Goal: Information Seeking & Learning: Learn about a topic

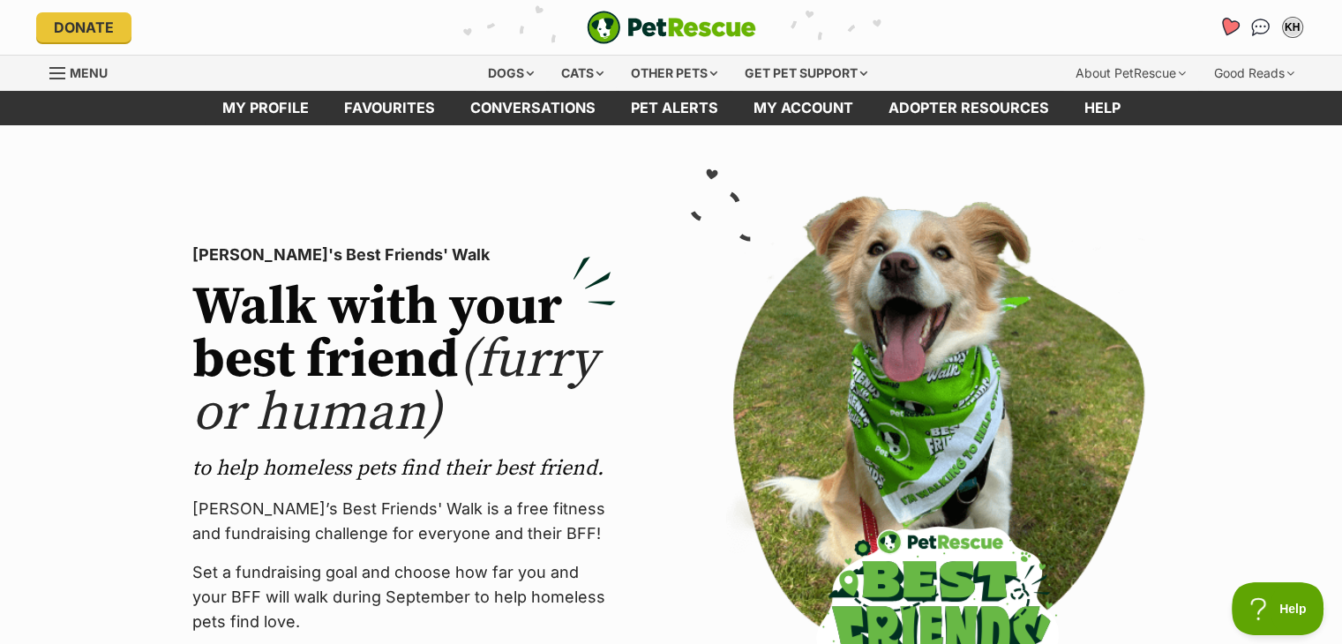
click at [1229, 25] on icon "Favourites" at bounding box center [1228, 27] width 21 height 20
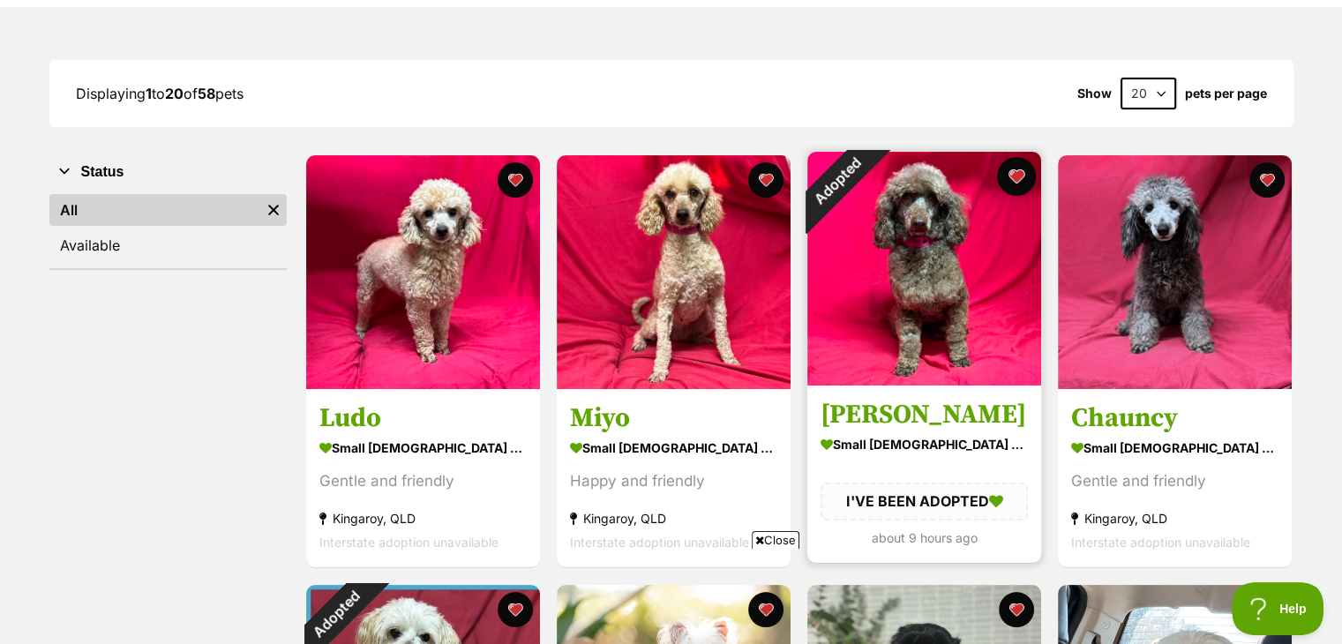
click at [1018, 174] on button "favourite" at bounding box center [1016, 176] width 39 height 39
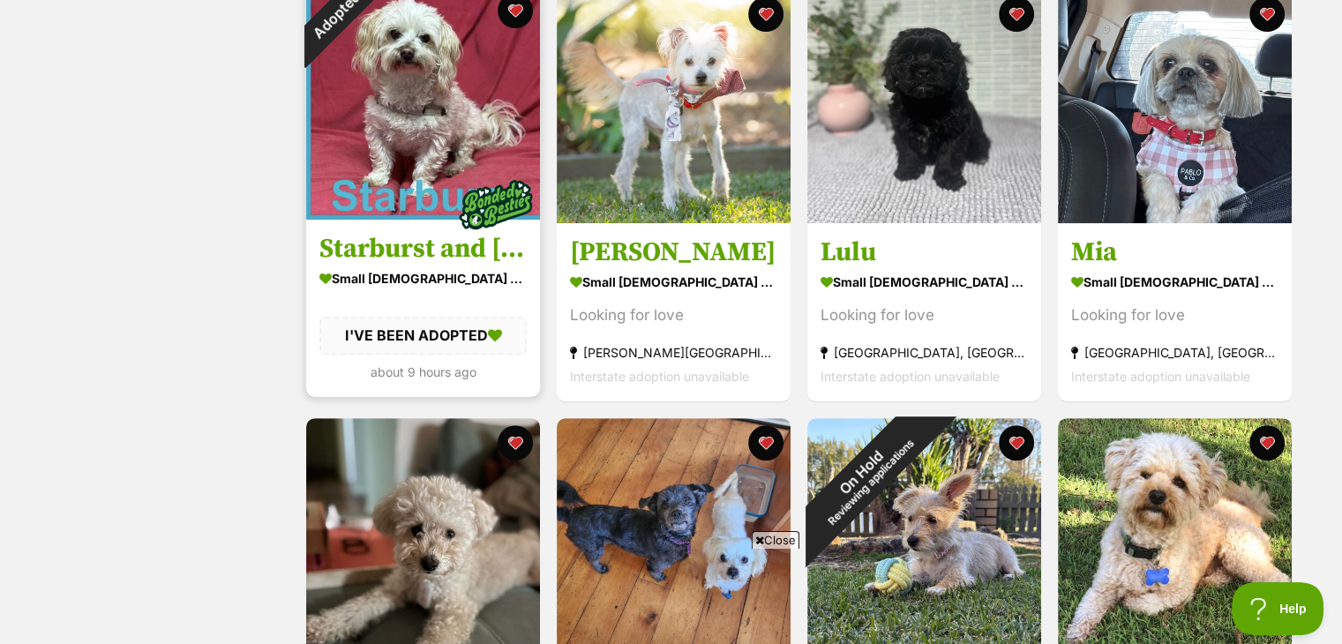
scroll to position [618, 0]
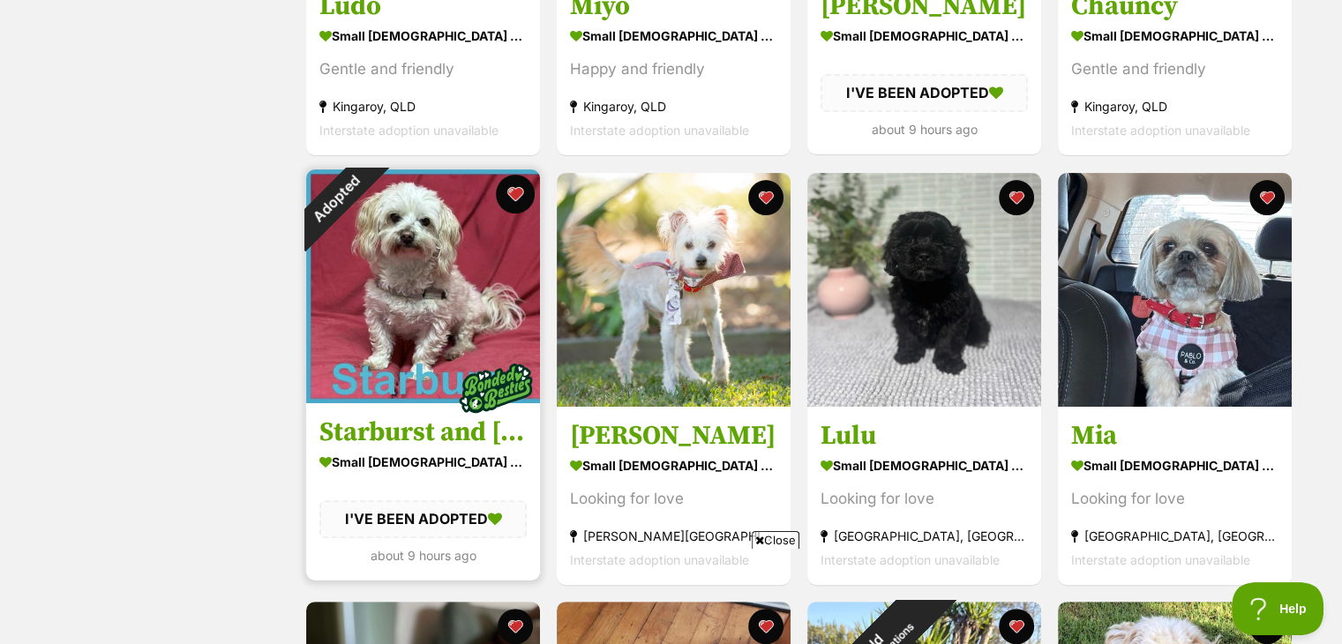
click at [514, 187] on button "favourite" at bounding box center [515, 194] width 39 height 39
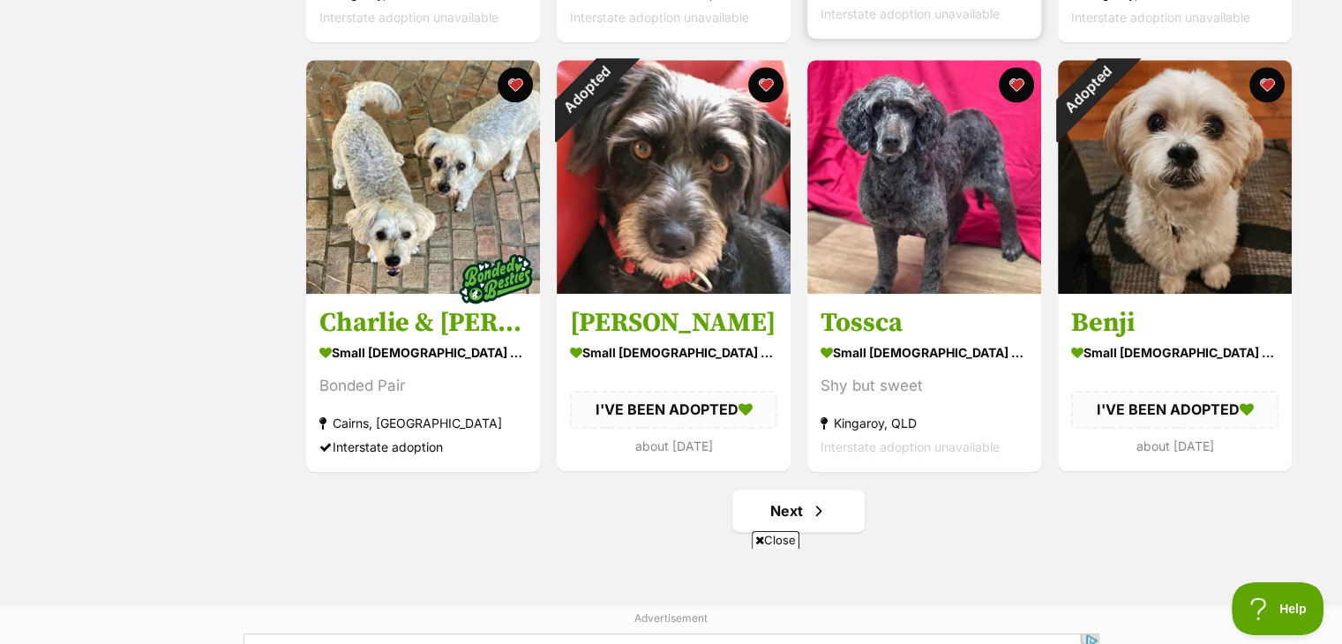
scroll to position [2059, 0]
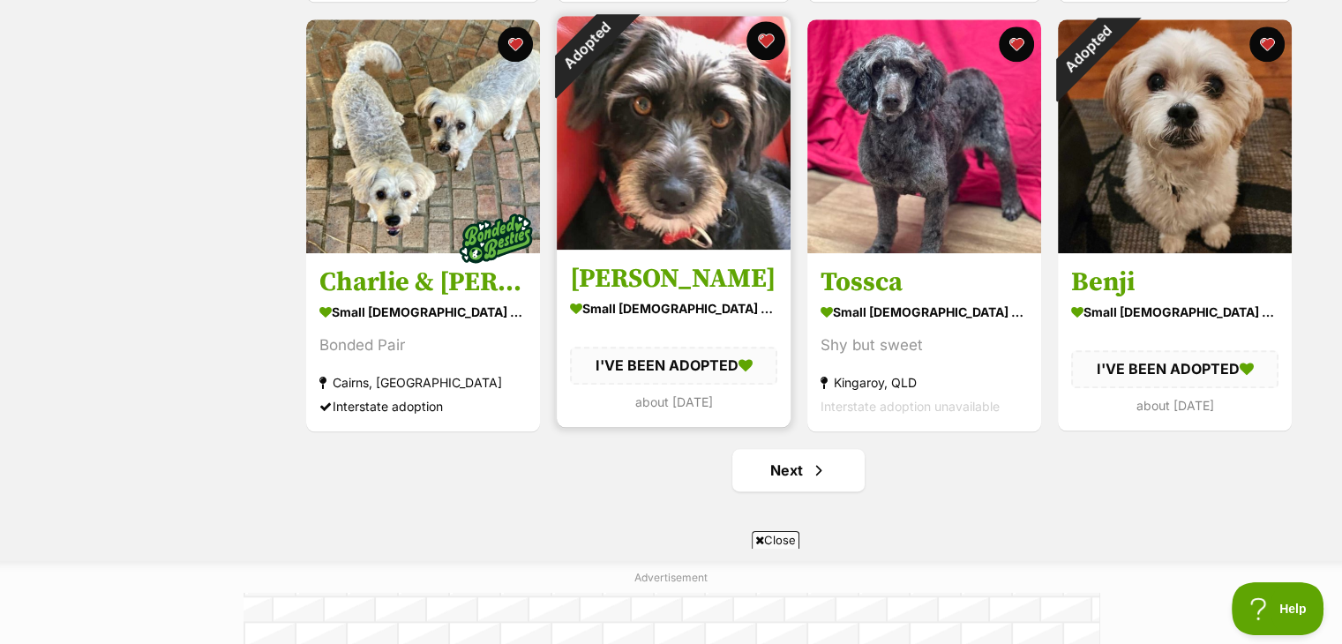
click at [764, 38] on button "favourite" at bounding box center [766, 40] width 39 height 39
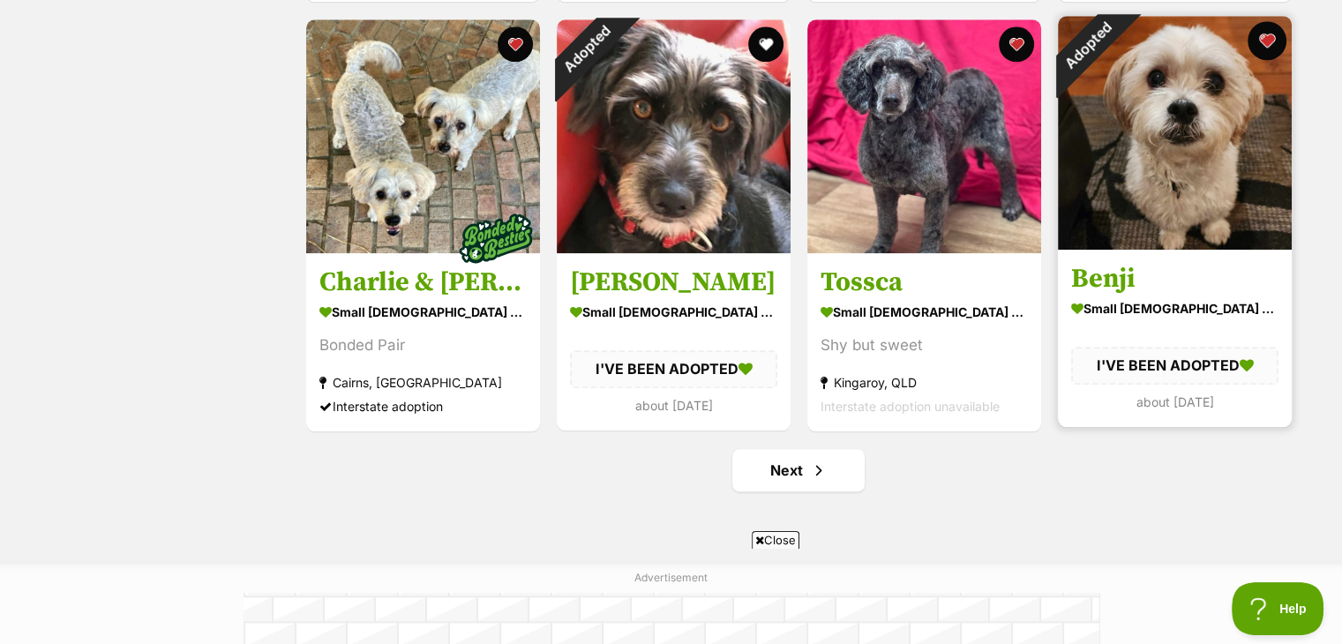
click at [1271, 39] on button "favourite" at bounding box center [1267, 40] width 39 height 39
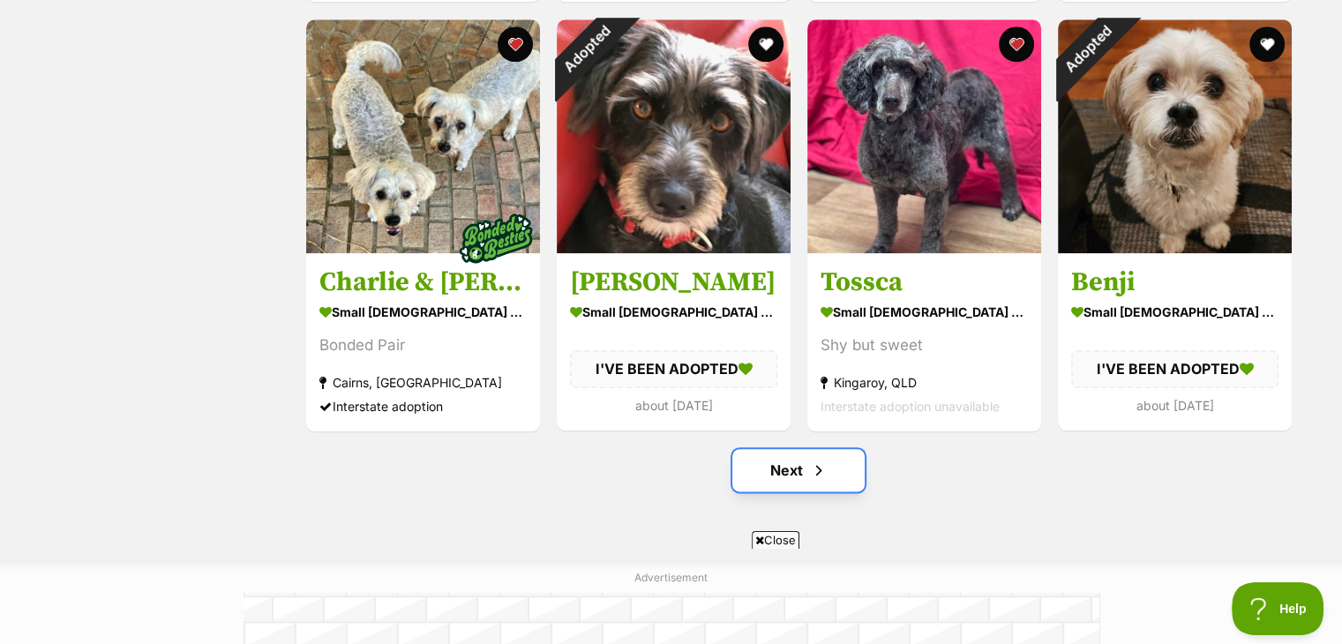
click at [798, 473] on link "Next" at bounding box center [798, 470] width 132 height 42
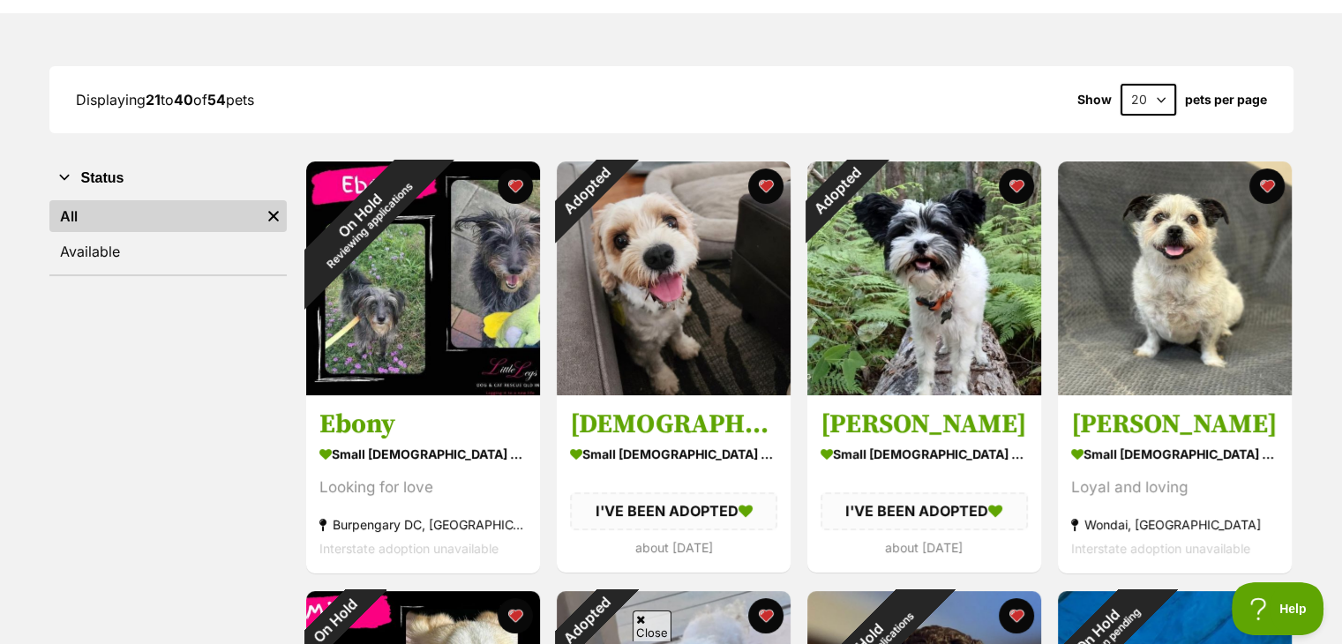
scroll to position [206, 0]
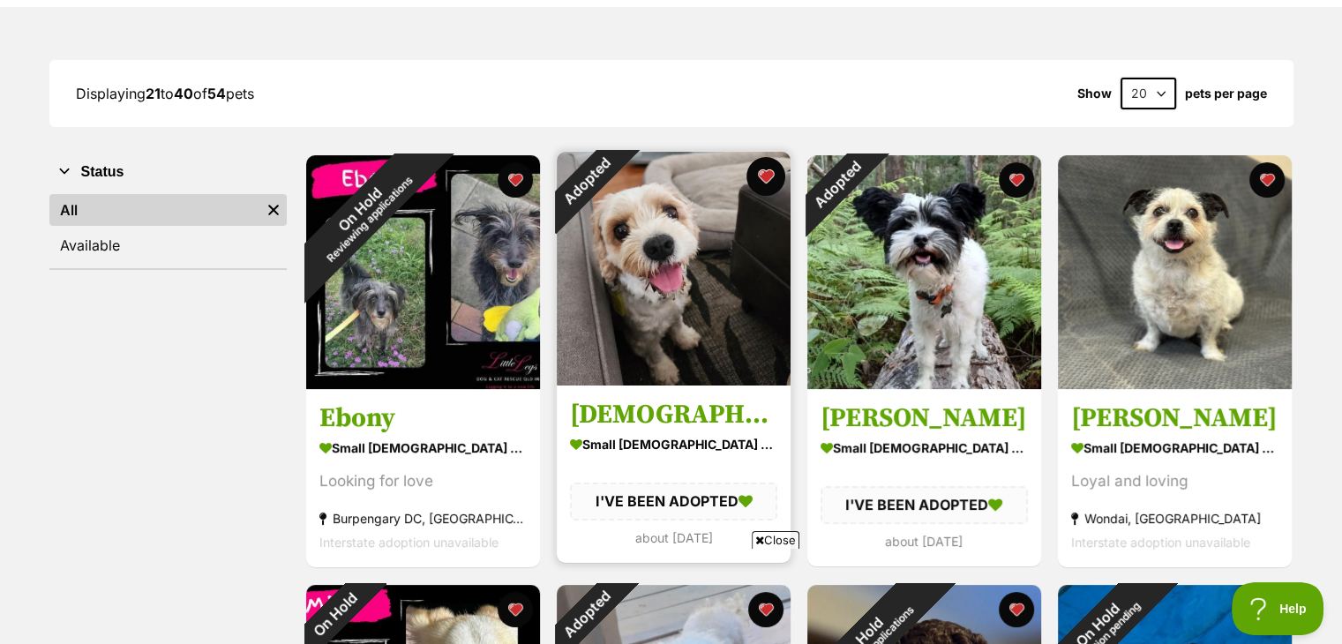
click at [762, 170] on button "favourite" at bounding box center [766, 176] width 39 height 39
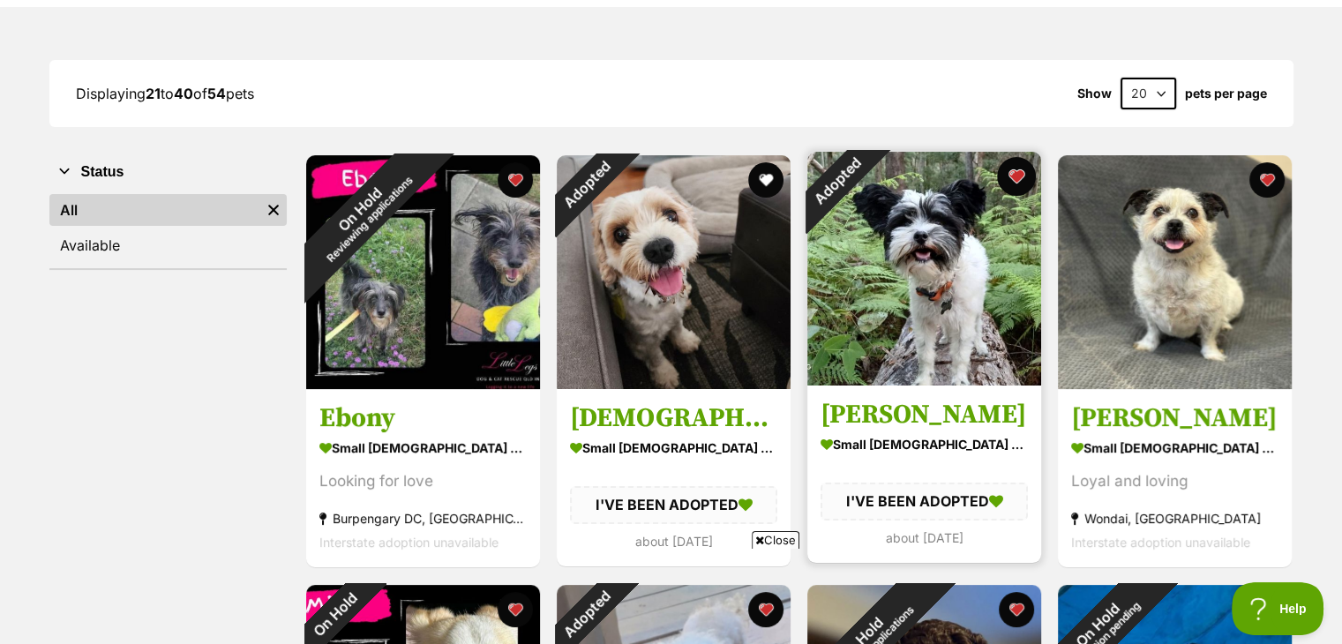
scroll to position [0, 0]
click at [1017, 170] on button "favourite" at bounding box center [1016, 176] width 39 height 39
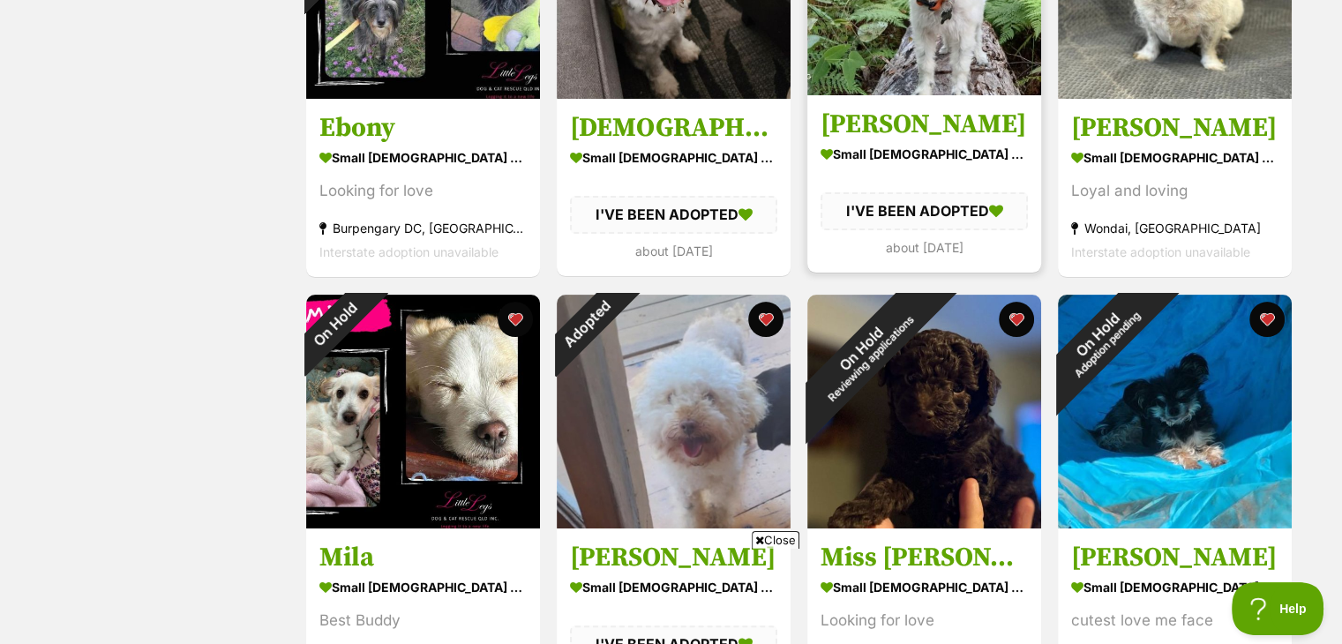
scroll to position [618, 0]
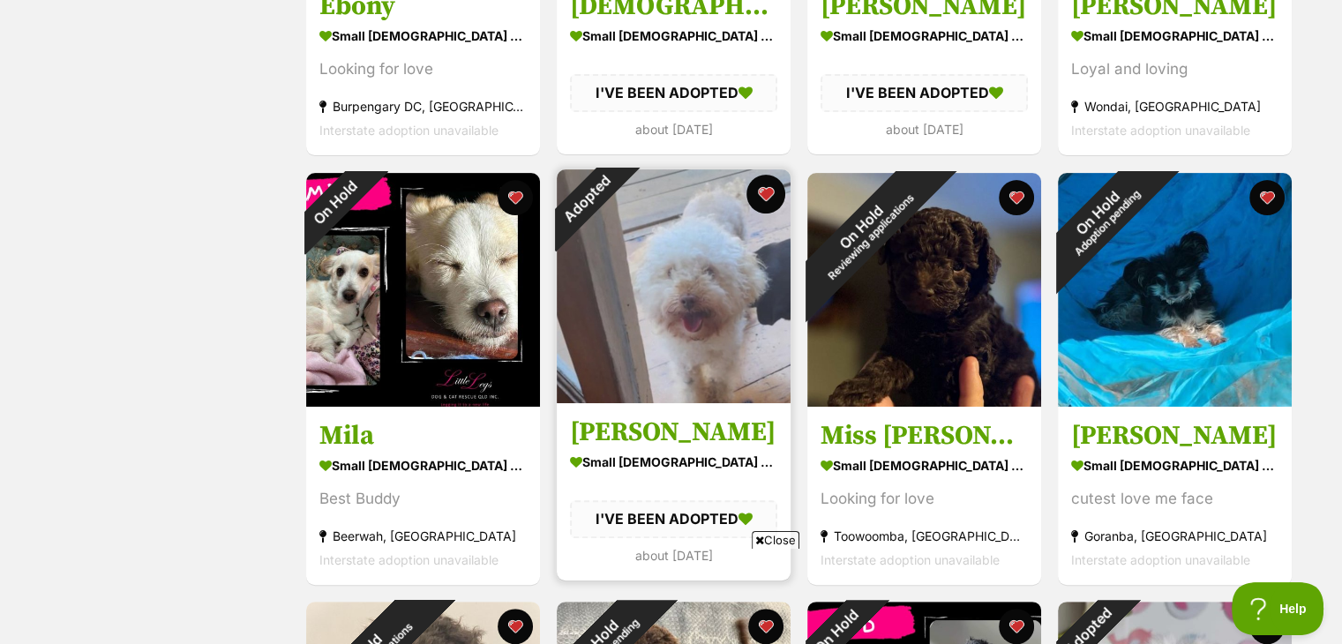
click at [762, 189] on button "favourite" at bounding box center [766, 194] width 39 height 39
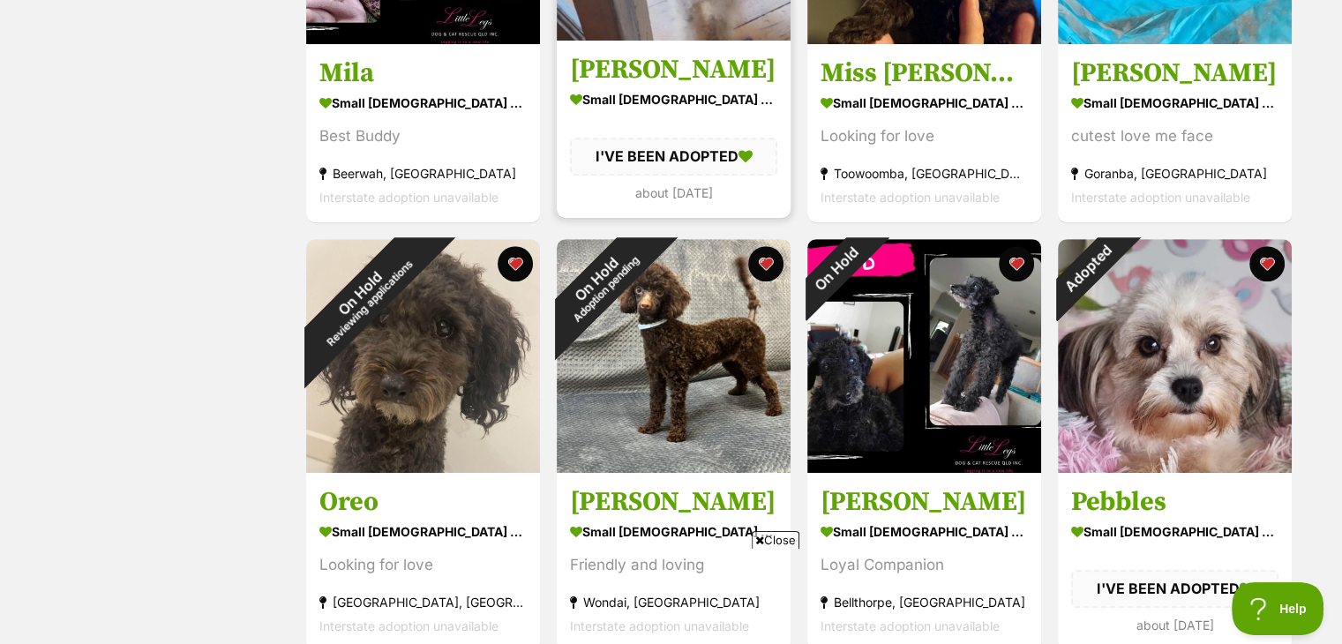
scroll to position [1029, 0]
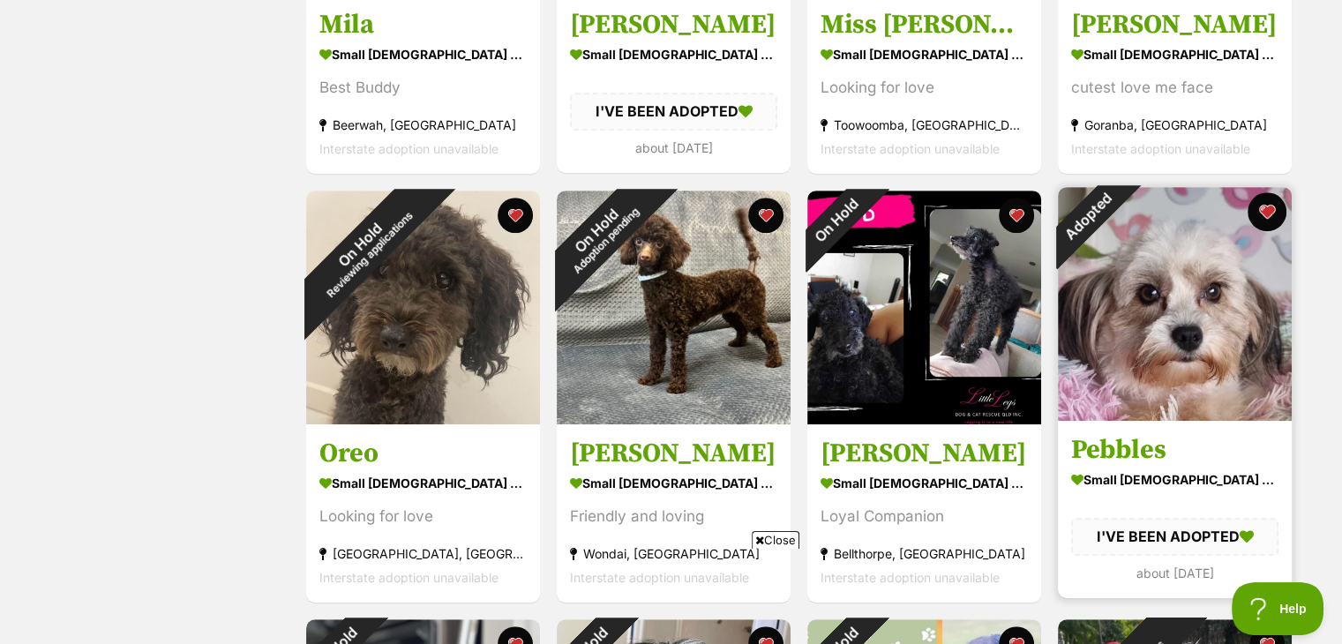
click at [1267, 208] on button "favourite" at bounding box center [1267, 211] width 39 height 39
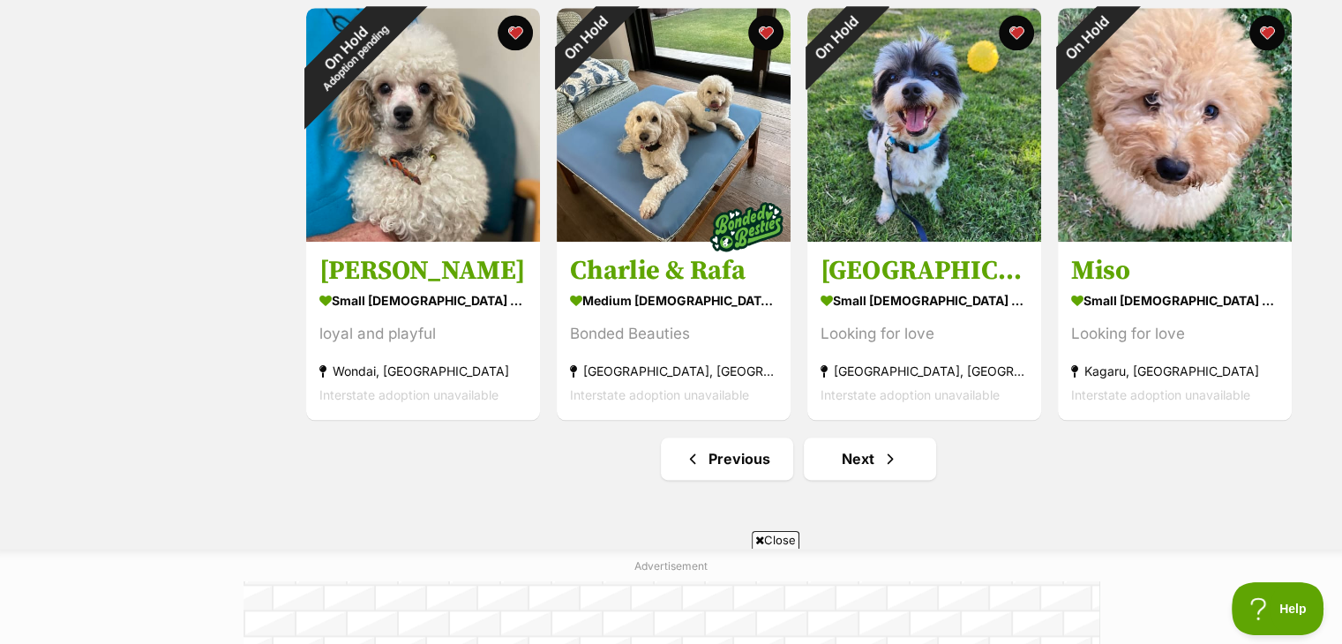
scroll to position [2264, 0]
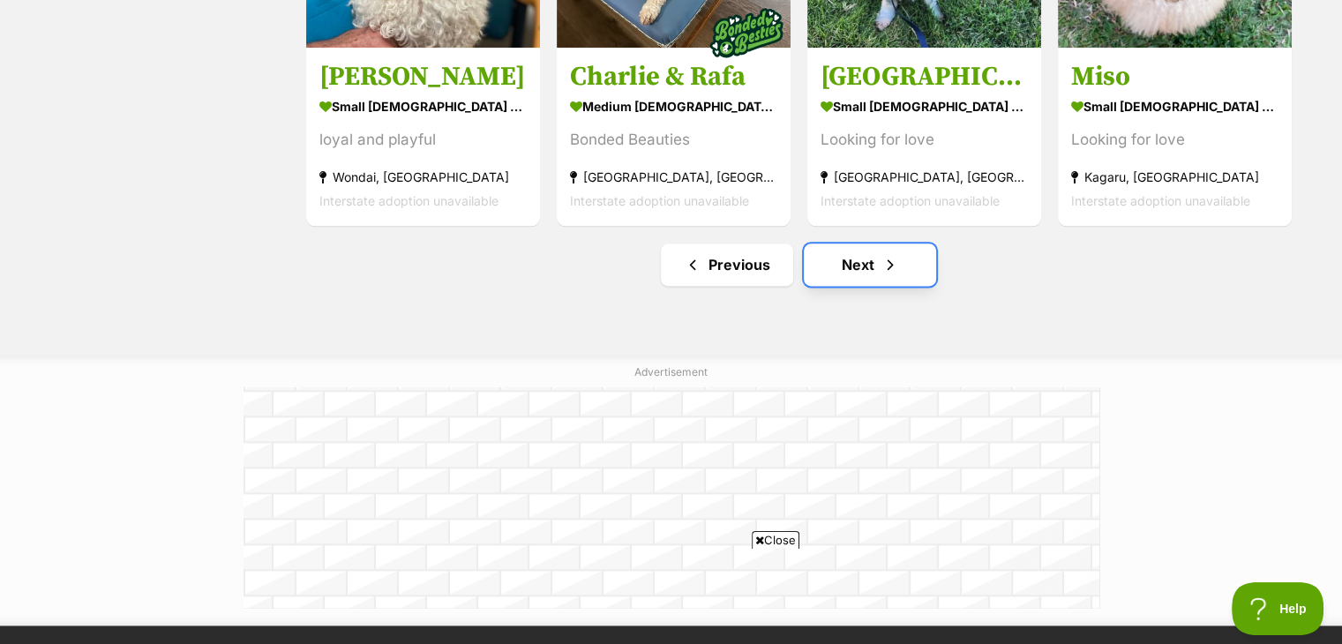
click at [861, 261] on link "Next" at bounding box center [870, 265] width 132 height 42
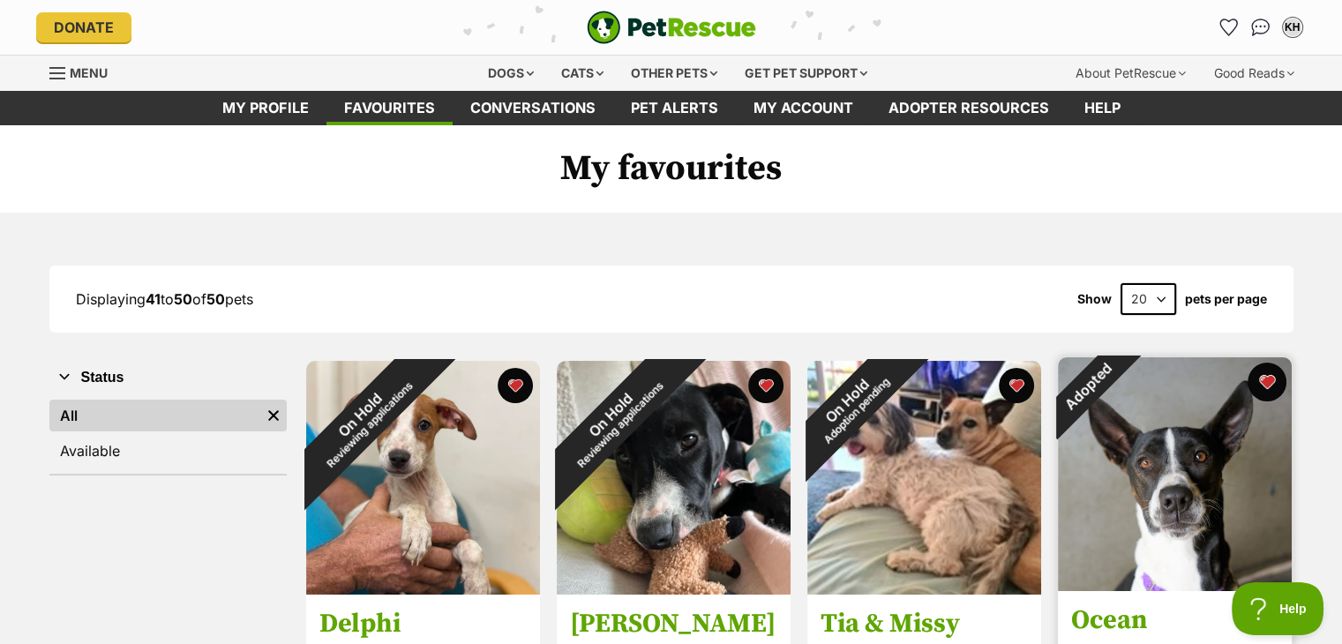
click at [1268, 379] on button "favourite" at bounding box center [1267, 382] width 39 height 39
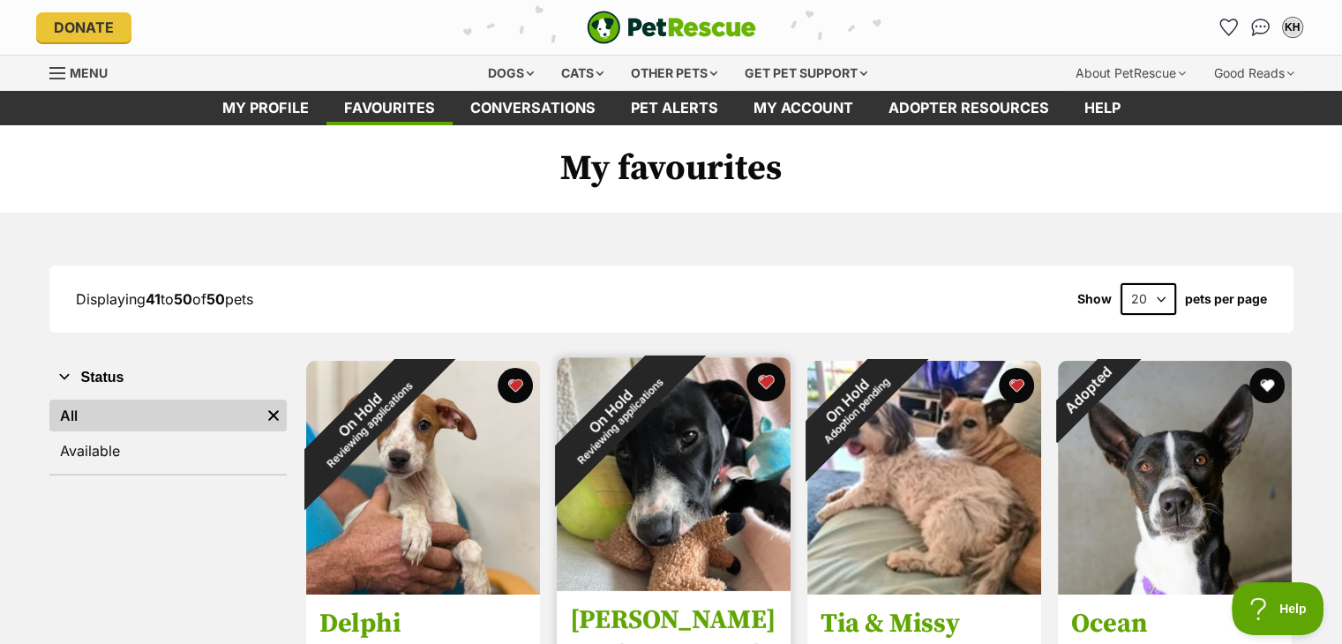
click at [770, 379] on button "favourite" at bounding box center [766, 382] width 39 height 39
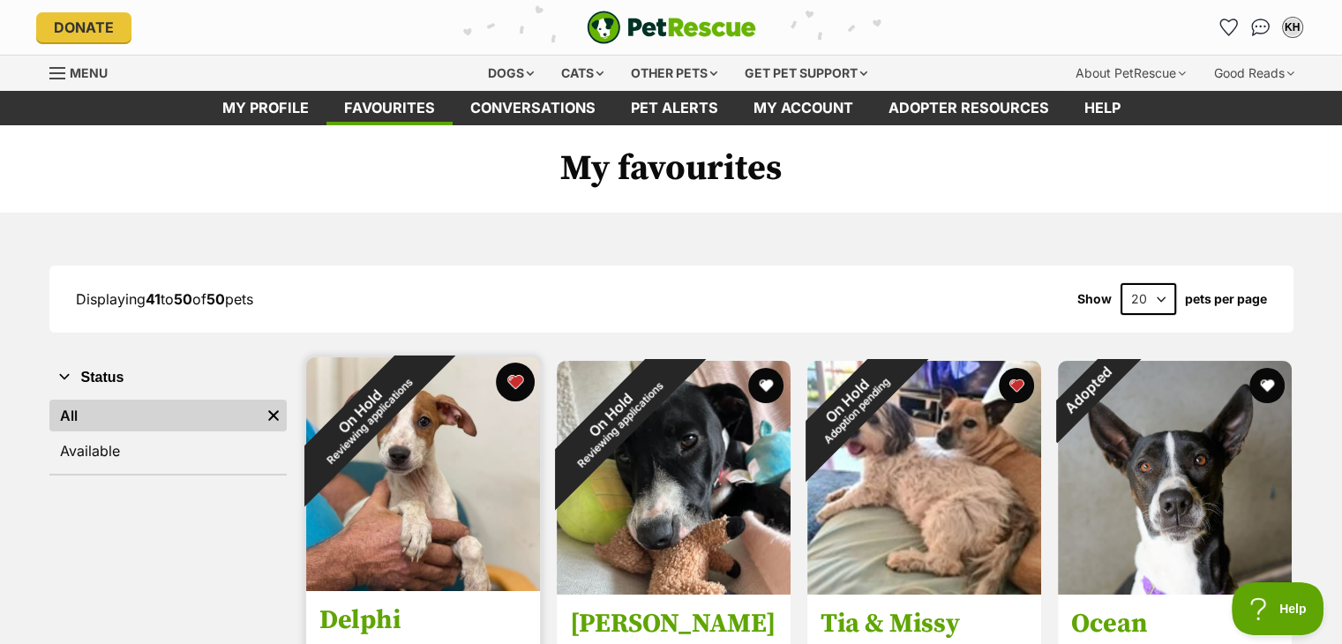
click at [512, 382] on button "favourite" at bounding box center [515, 382] width 39 height 39
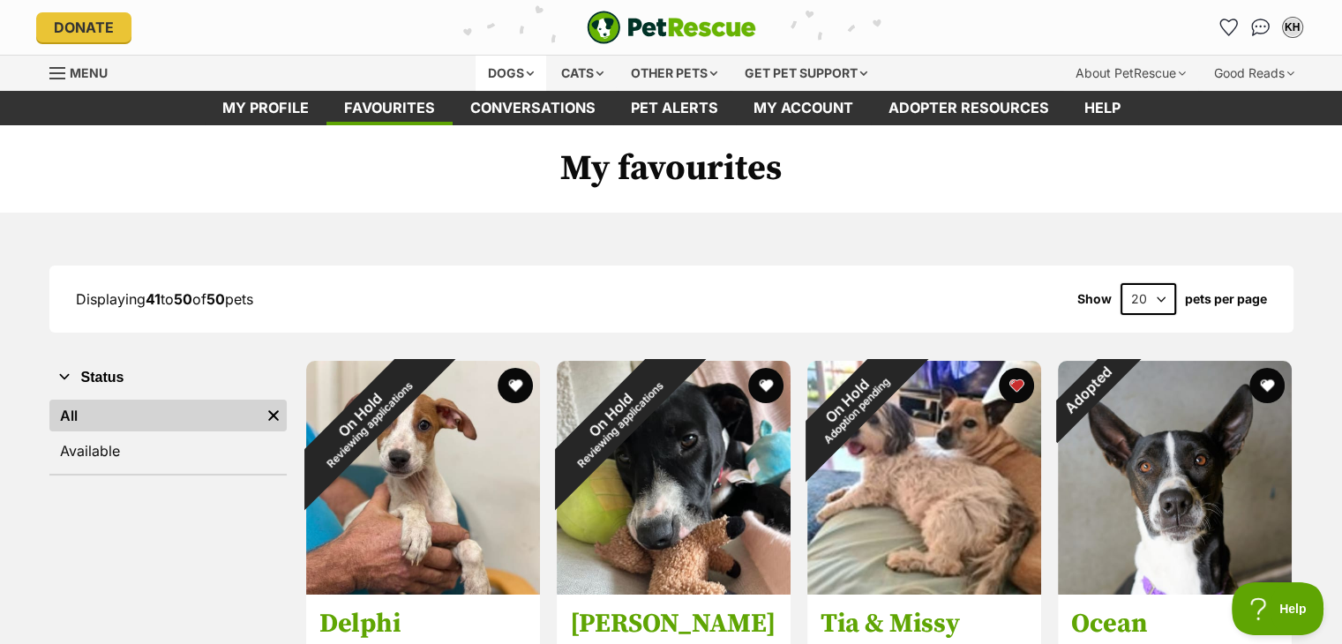
click at [526, 71] on div "Dogs" at bounding box center [511, 73] width 71 height 35
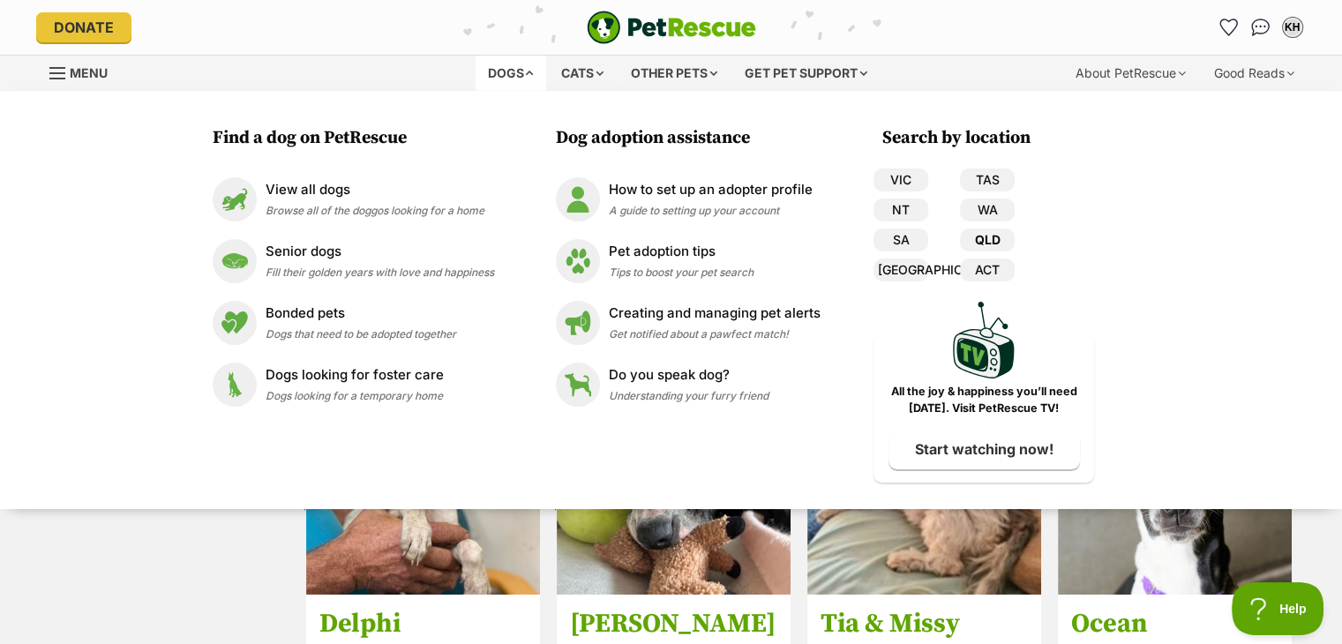
click at [988, 237] on link "QLD" at bounding box center [987, 240] width 55 height 23
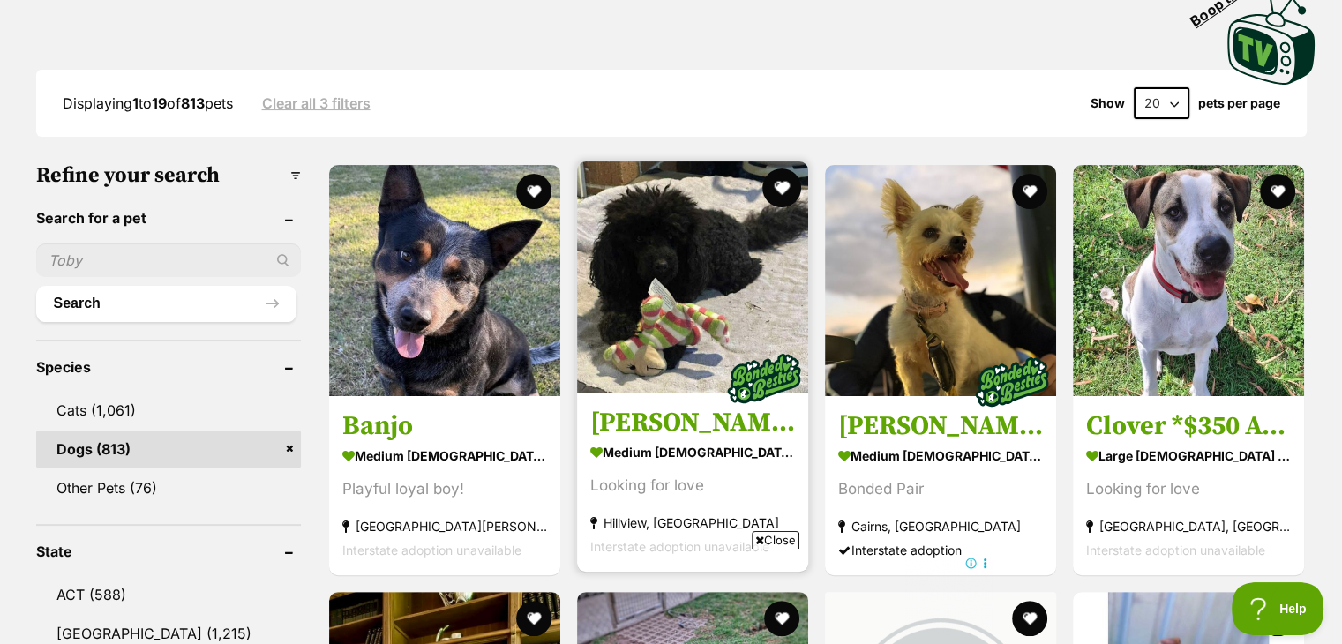
click at [782, 181] on button "favourite" at bounding box center [781, 188] width 39 height 39
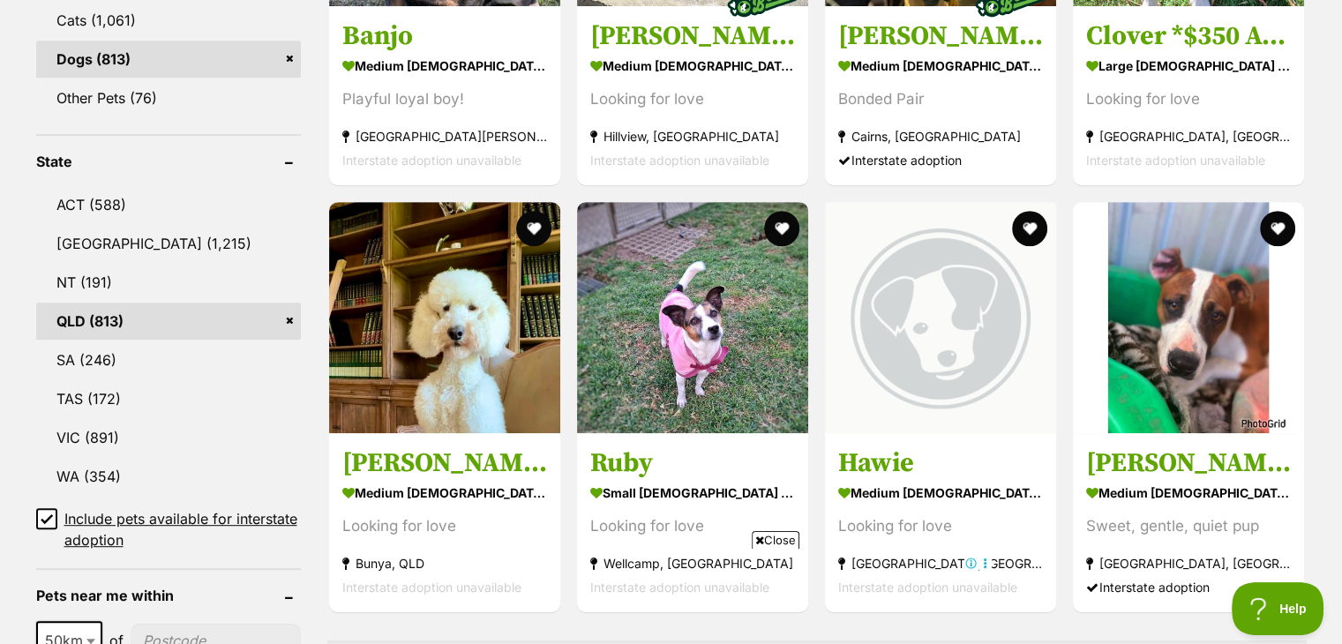
scroll to position [823, 0]
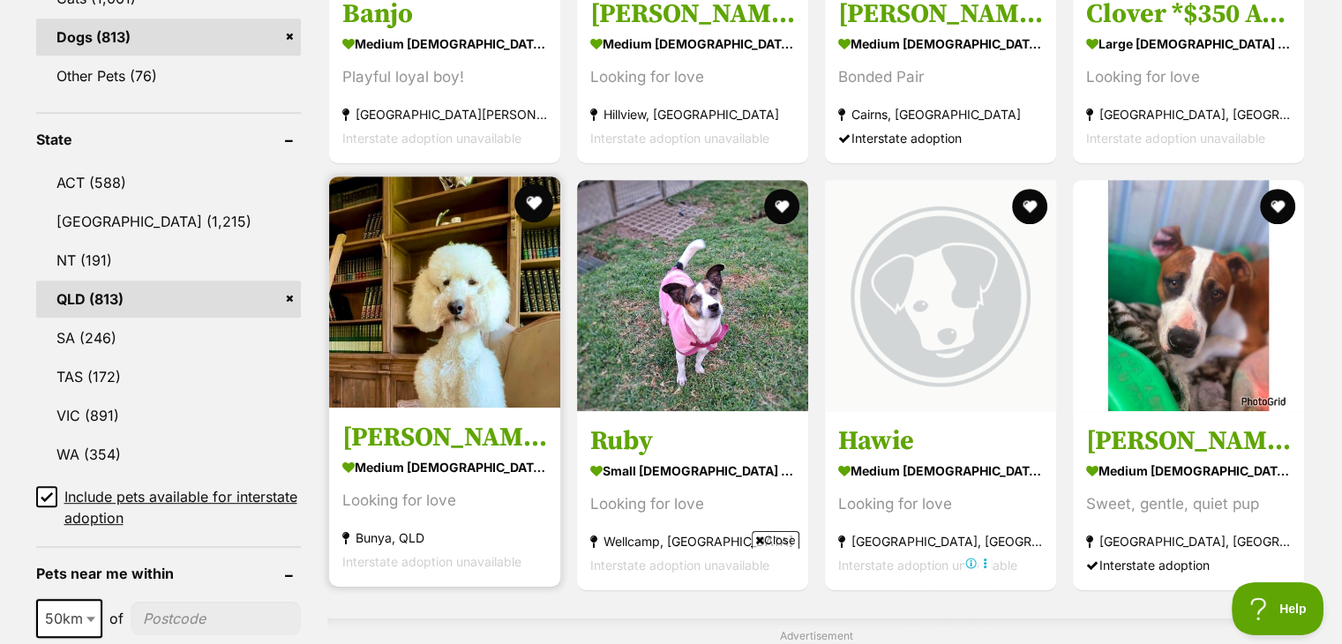
click at [537, 196] on button "favourite" at bounding box center [533, 203] width 39 height 39
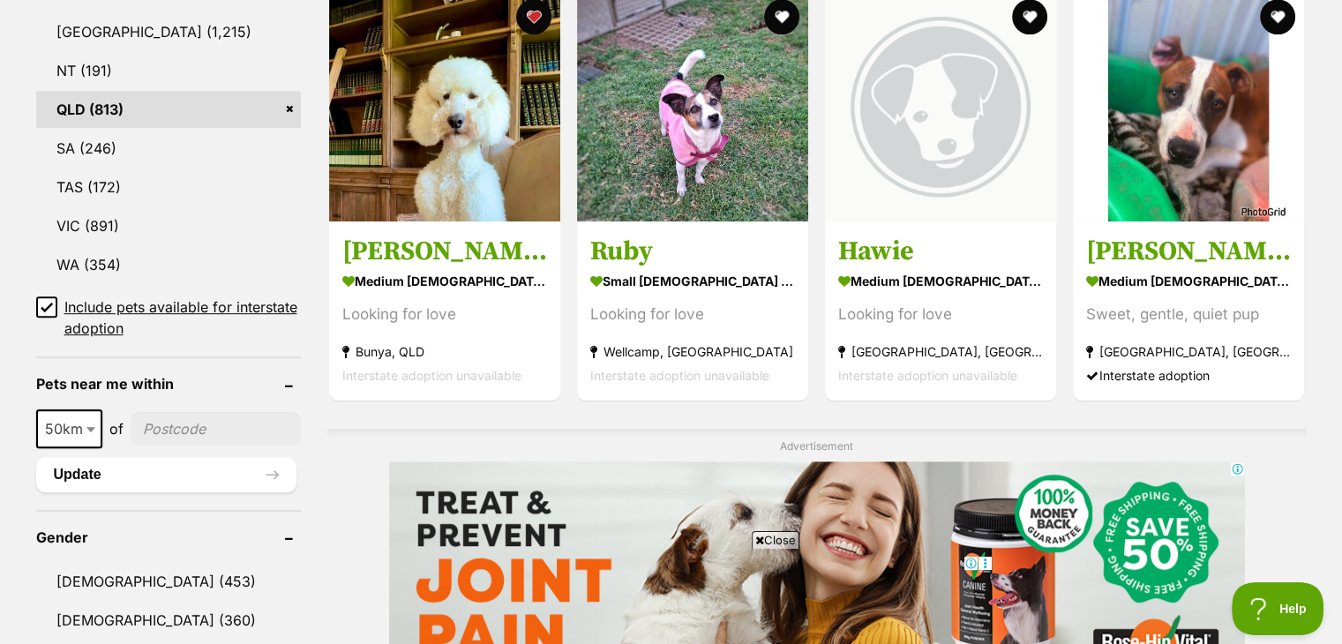
scroll to position [1029, 0]
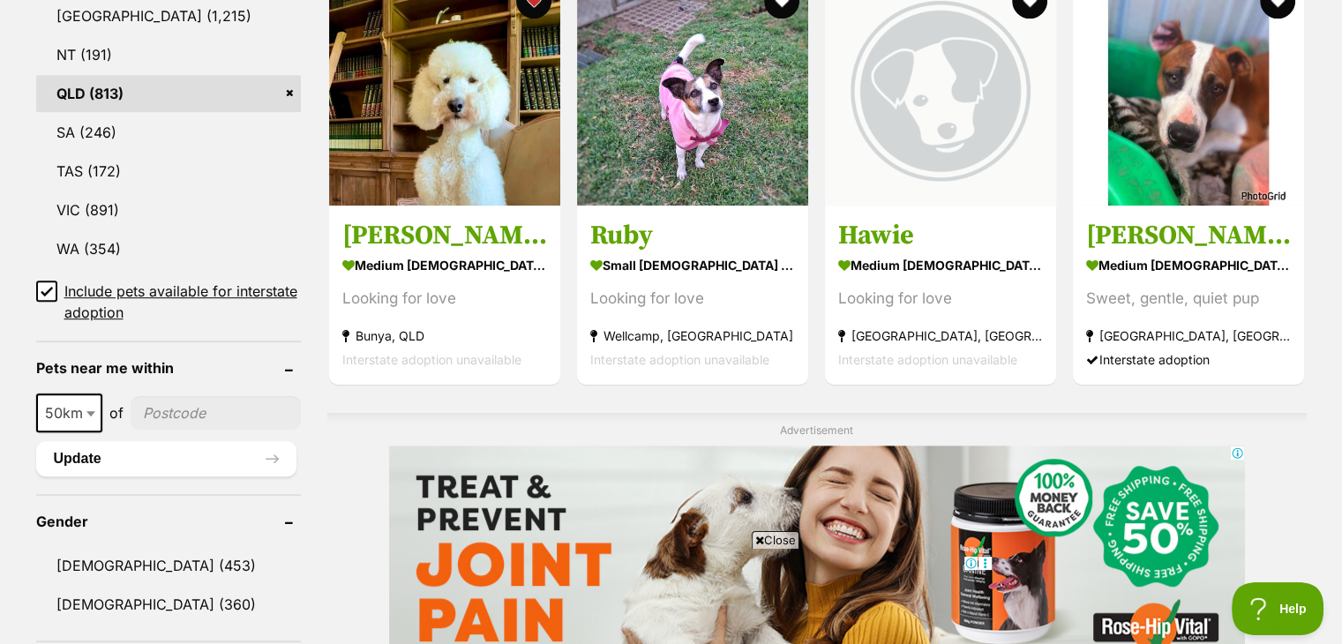
click at [44, 285] on icon at bounding box center [47, 291] width 12 height 12
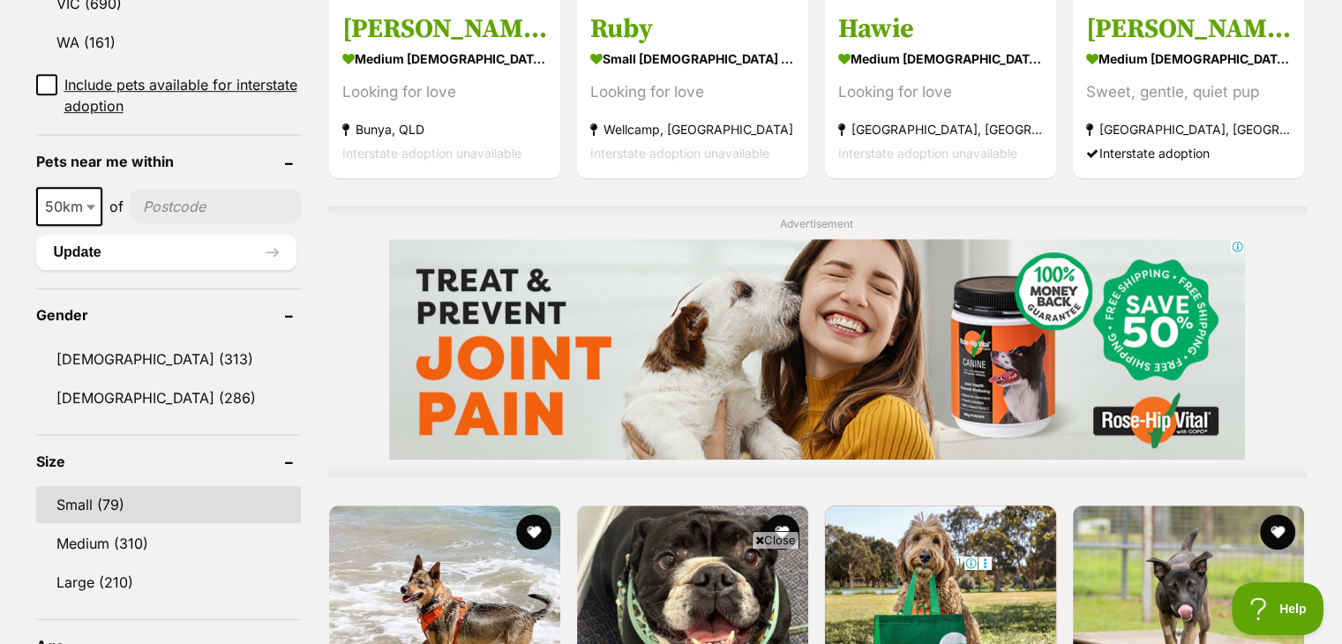
click at [131, 486] on link "Small (79)" at bounding box center [168, 504] width 265 height 37
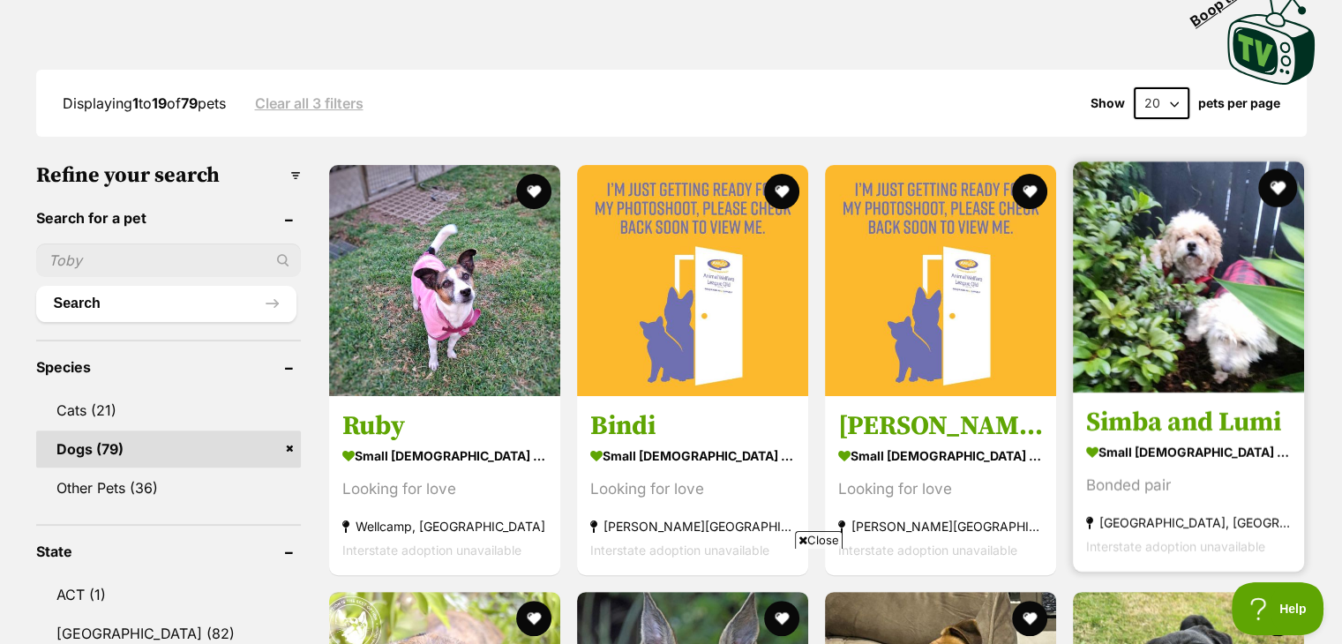
click at [1280, 169] on button "favourite" at bounding box center [1278, 188] width 39 height 39
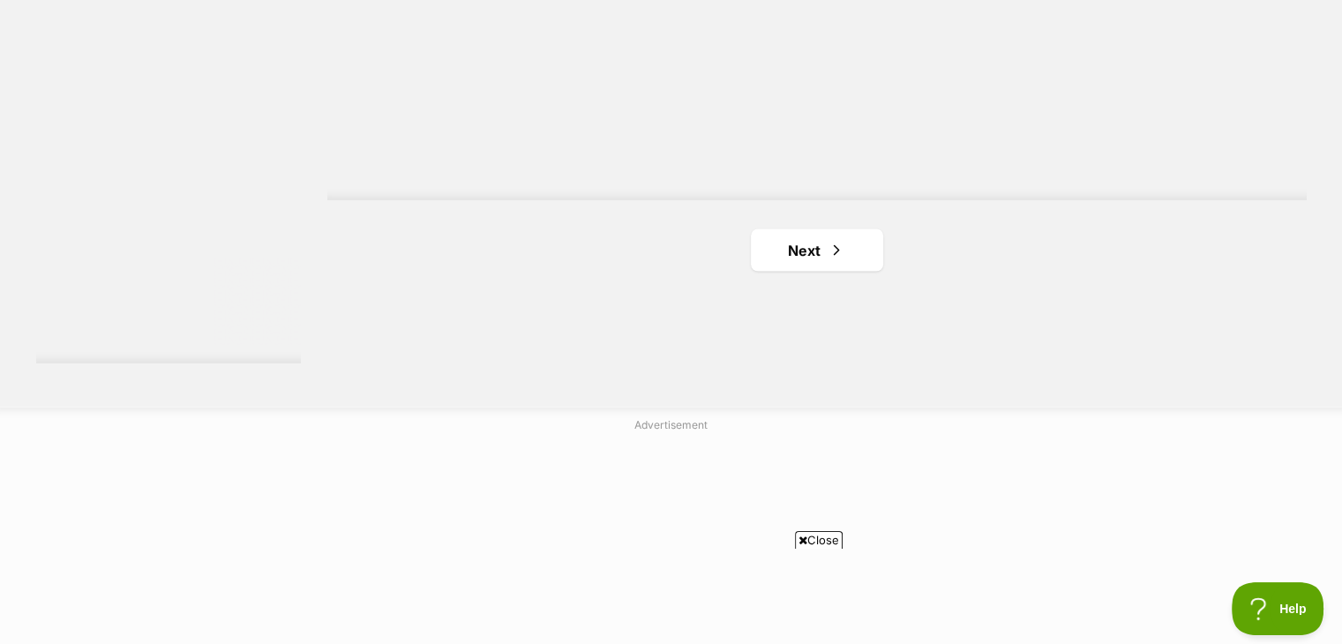
scroll to position [3294, 0]
click at [822, 222] on link "Next" at bounding box center [817, 243] width 132 height 42
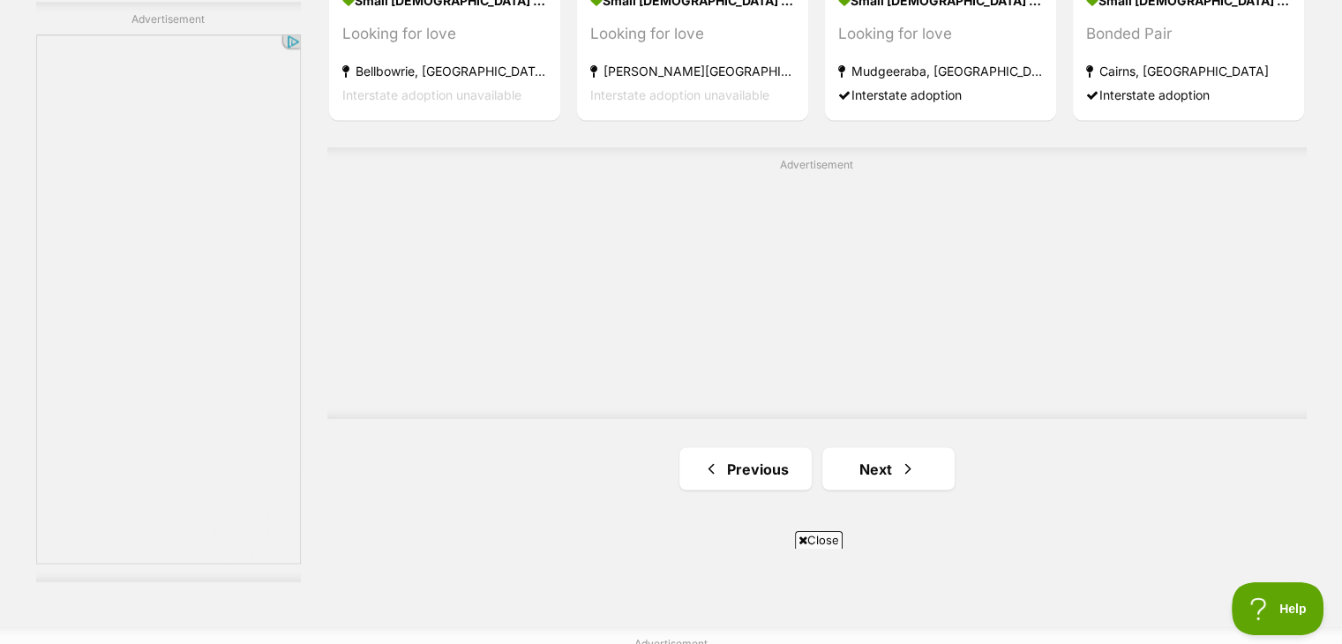
scroll to position [3089, 0]
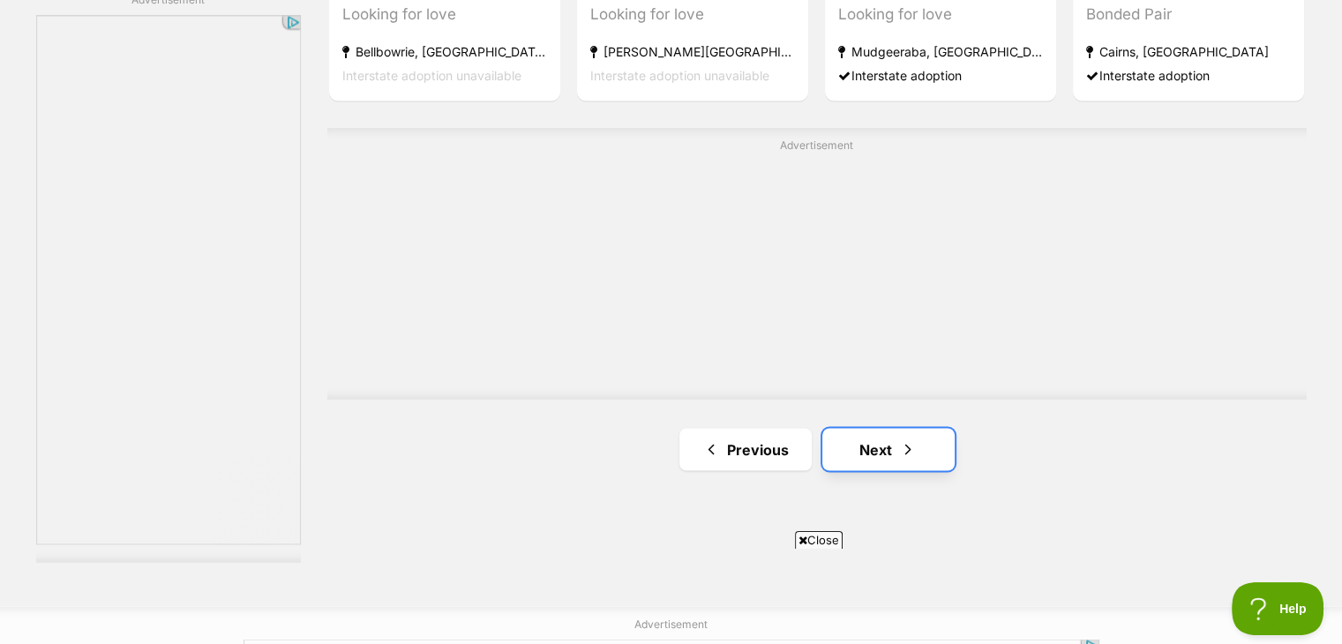
click at [885, 428] on link "Next" at bounding box center [888, 449] width 132 height 42
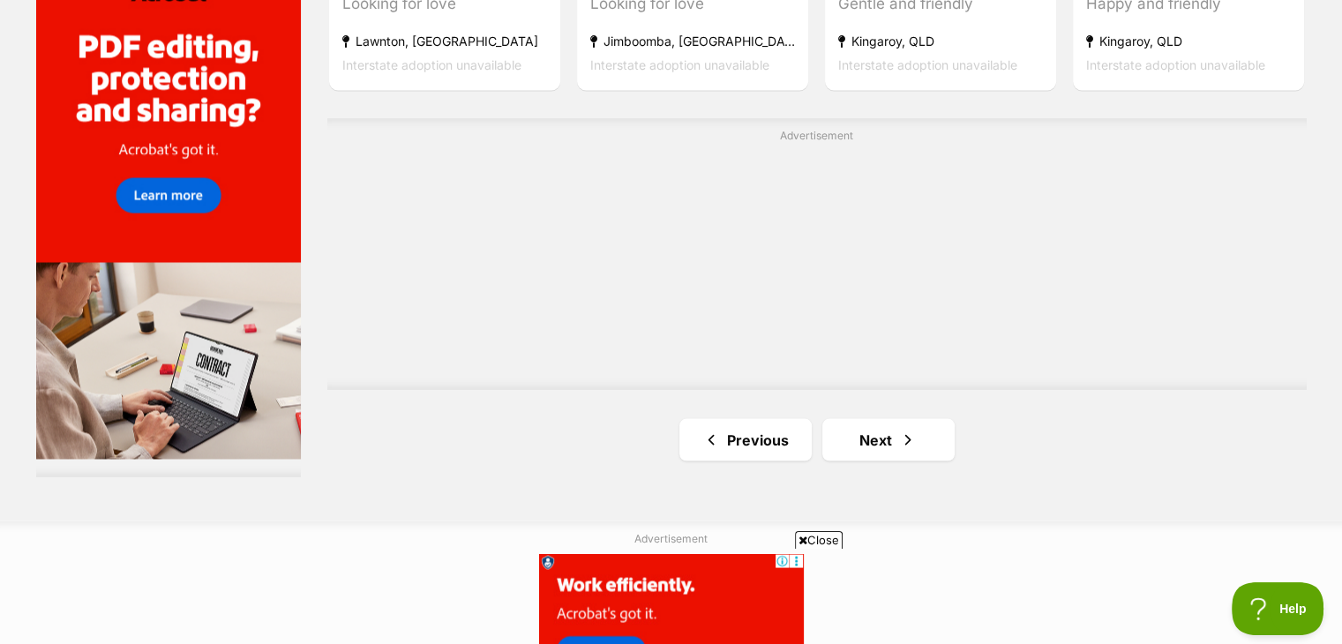
scroll to position [3294, 0]
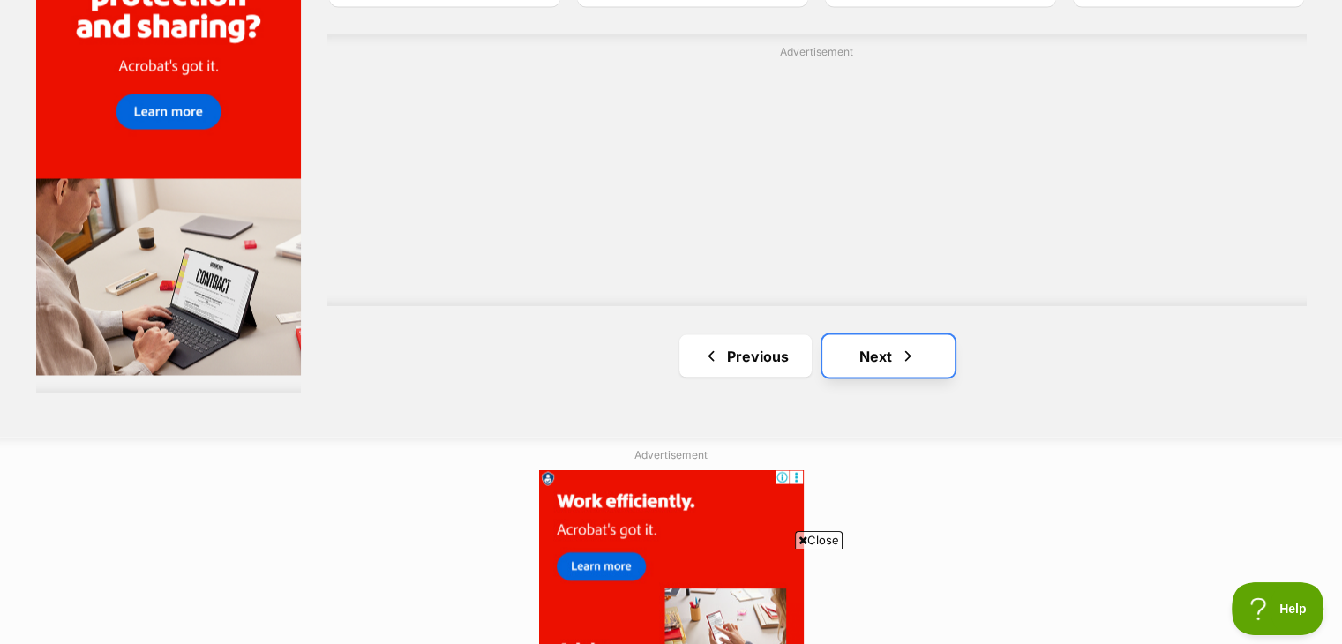
click at [877, 334] on link "Next" at bounding box center [888, 355] width 132 height 42
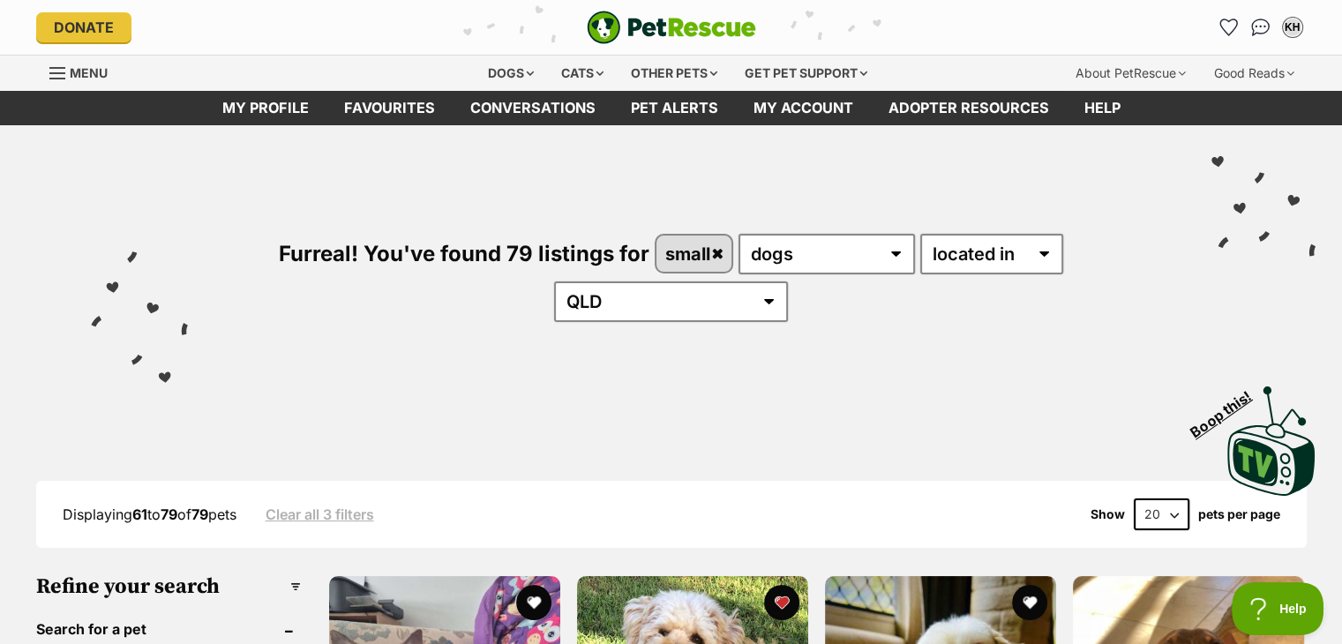
click at [57, 71] on div "Menu" at bounding box center [58, 73] width 18 height 14
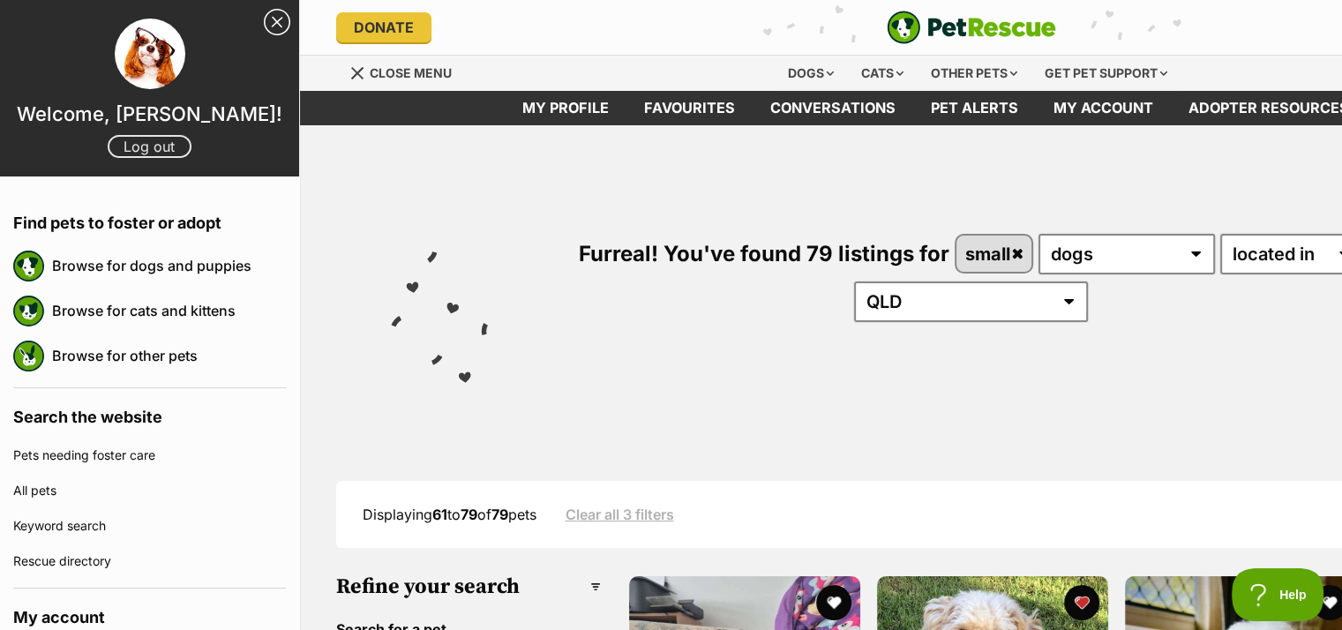
click at [149, 144] on link "Log out" at bounding box center [150, 146] width 84 height 23
